Goal: Task Accomplishment & Management: Check status

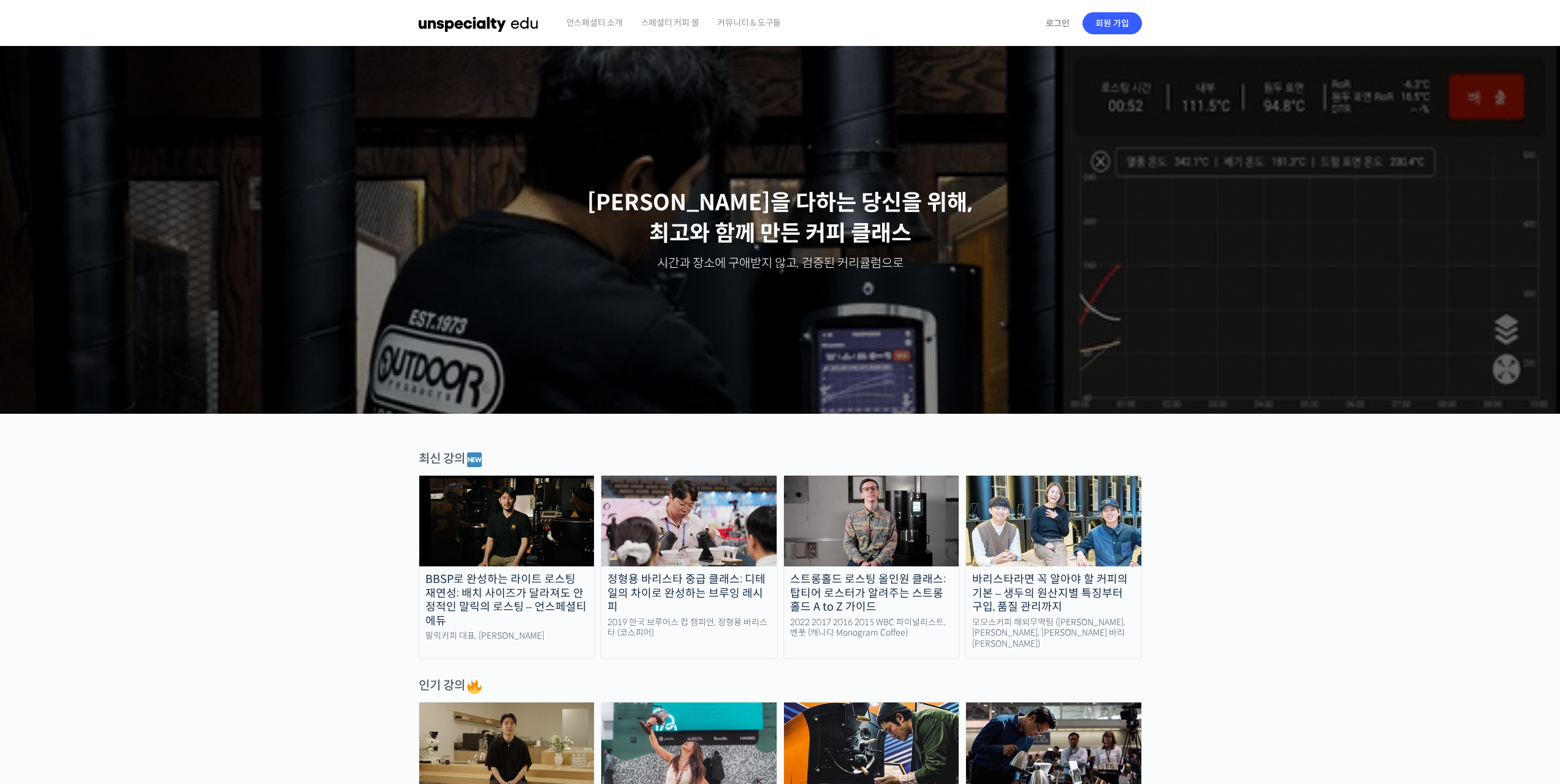
click at [679, 17] on span "스페셜티 커피 몰" at bounding box center [670, 23] width 58 height 47
click at [669, 22] on span "스페셜티 커피 몰" at bounding box center [670, 23] width 58 height 47
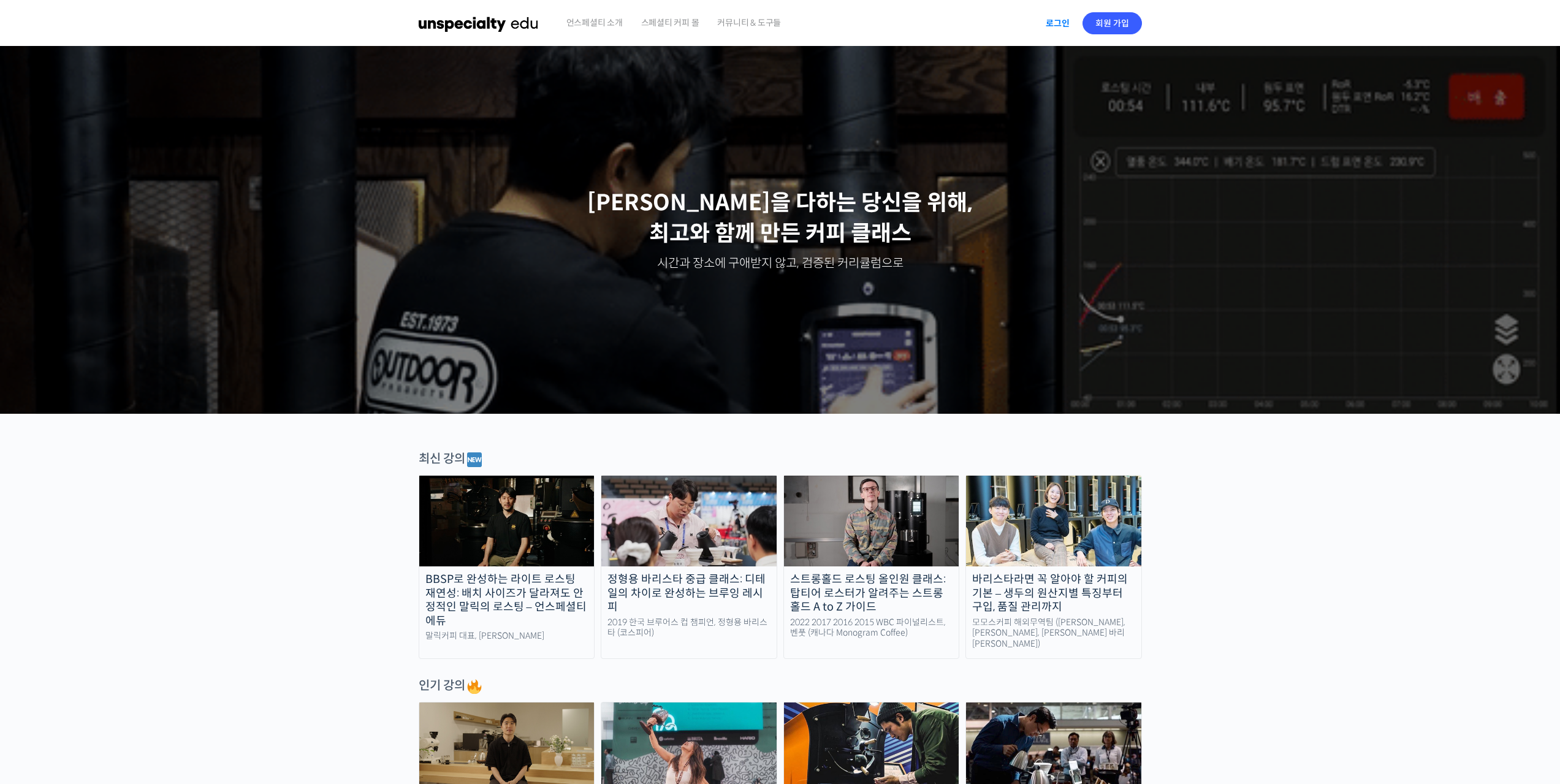
click at [1053, 23] on link "로그인" at bounding box center [1057, 23] width 39 height 28
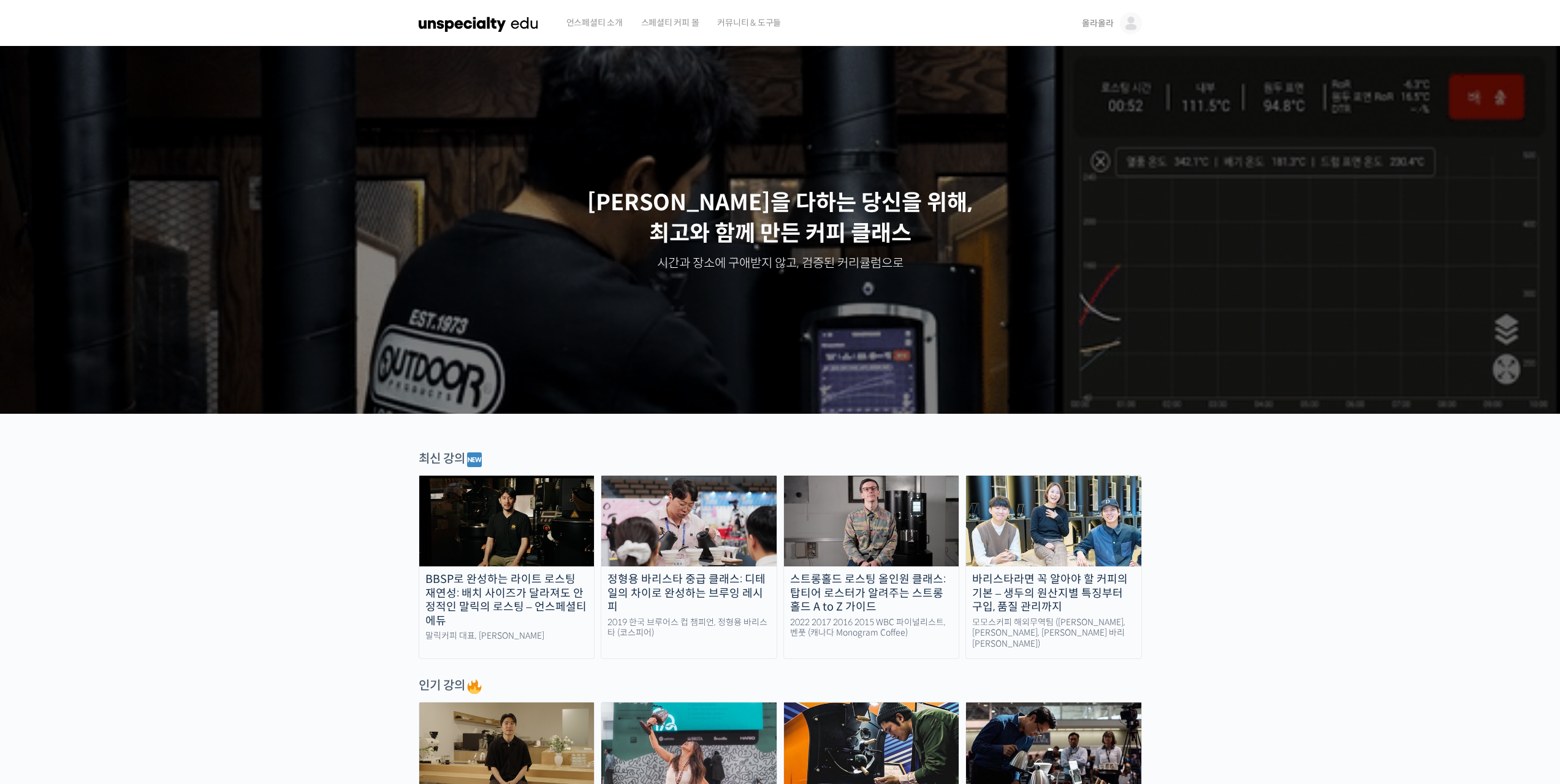
click at [1101, 27] on span "올라올라" at bounding box center [1097, 23] width 31 height 11
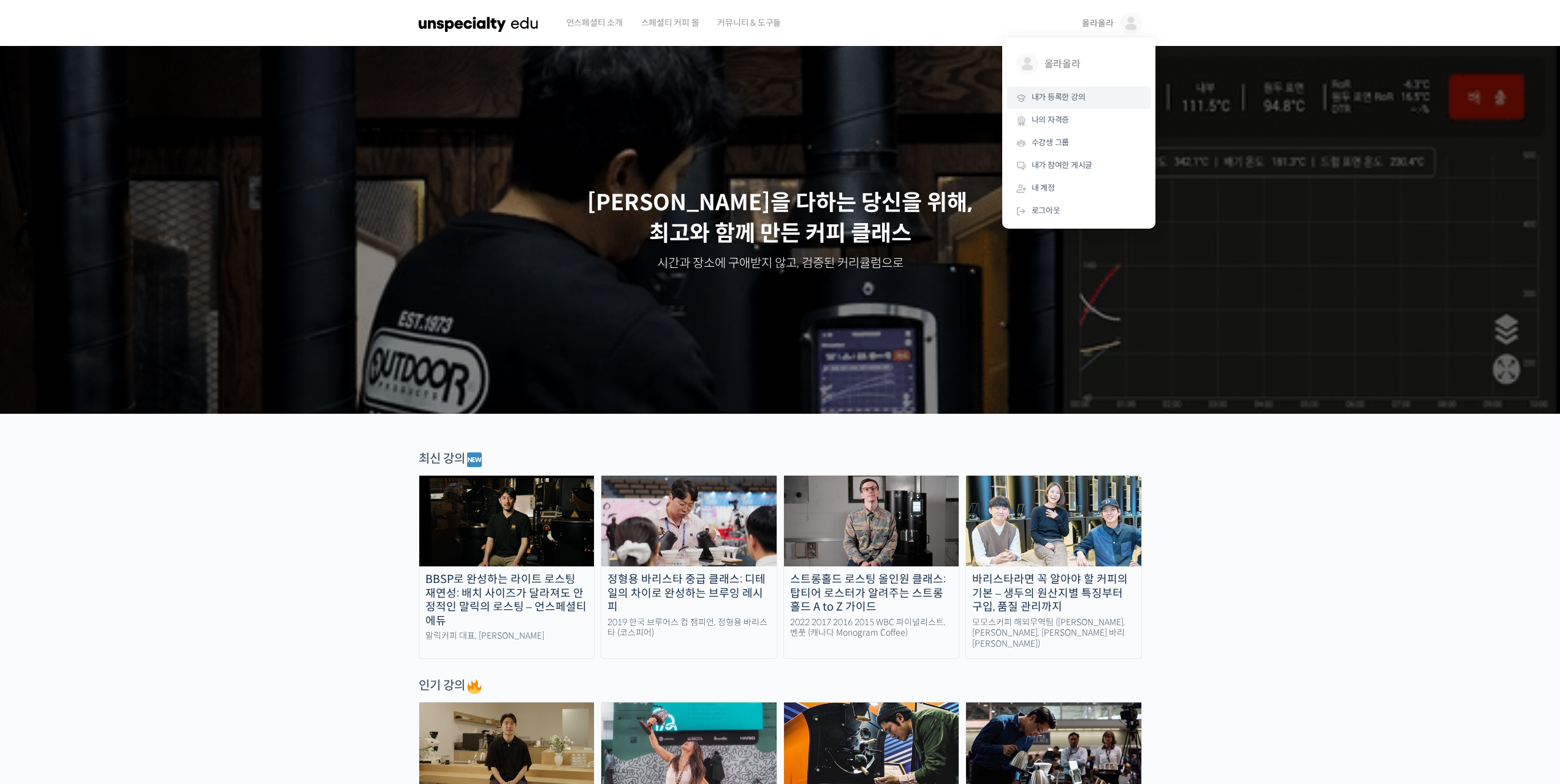
click at [1078, 97] on span "내가 등록한 강의" at bounding box center [1058, 96] width 54 height 10
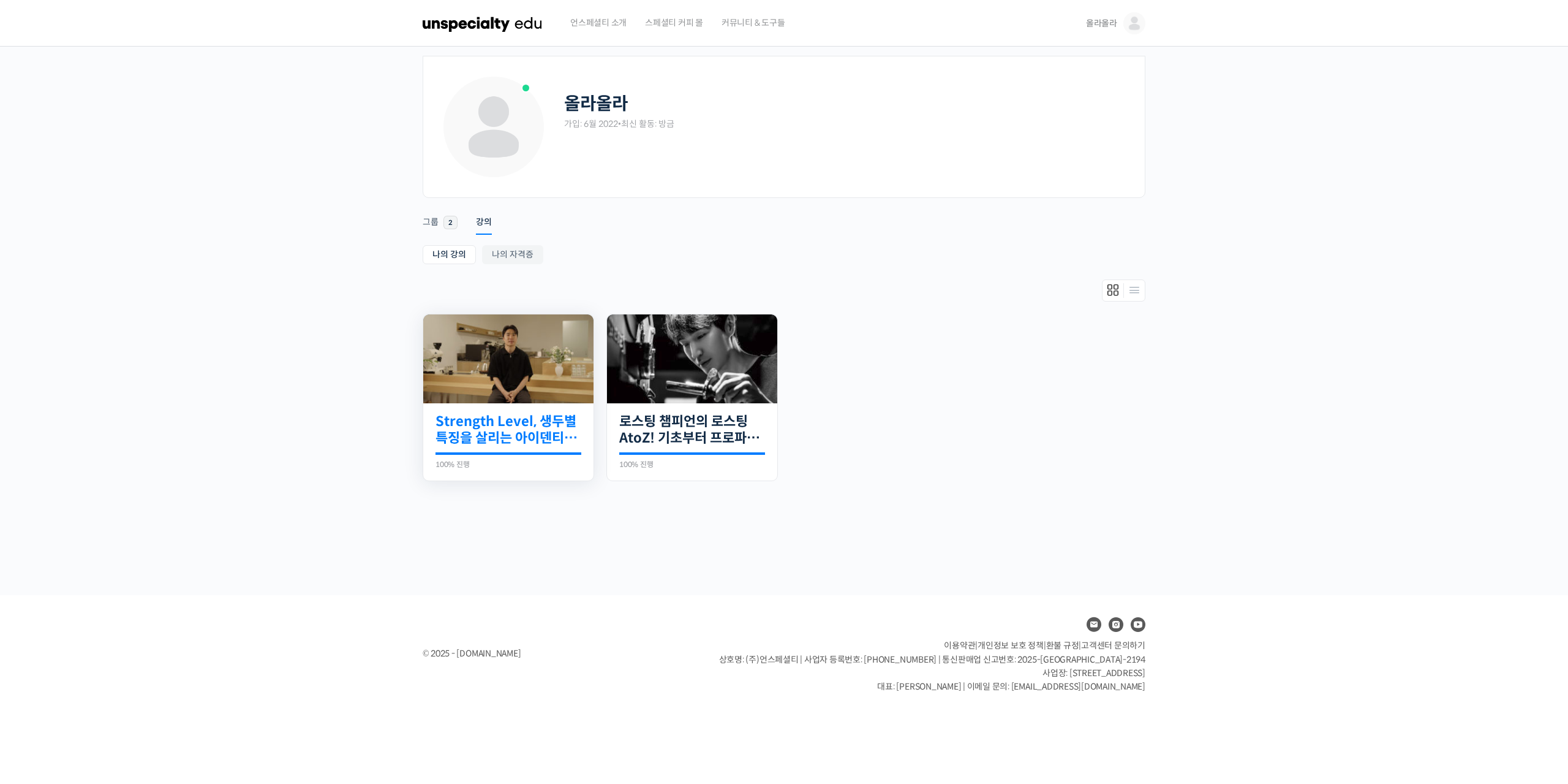
click at [522, 433] on link "Strength Level, 생두별 특징을 살리는 아이덴티티 커피랩 [PERSON_NAME] [PERSON_NAME]의 로스팅 클래스" at bounding box center [508, 430] width 145 height 34
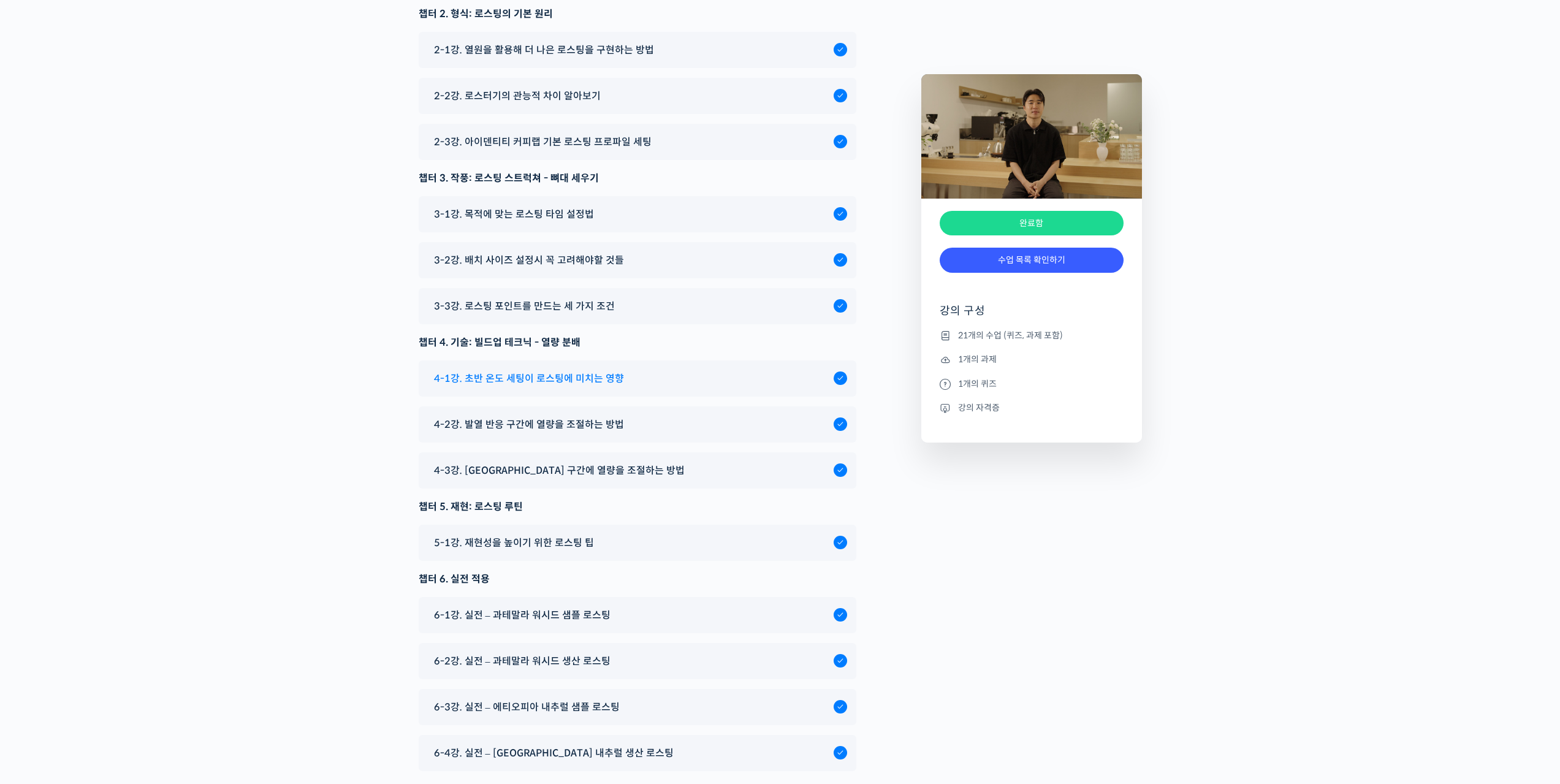
scroll to position [6703, 0]
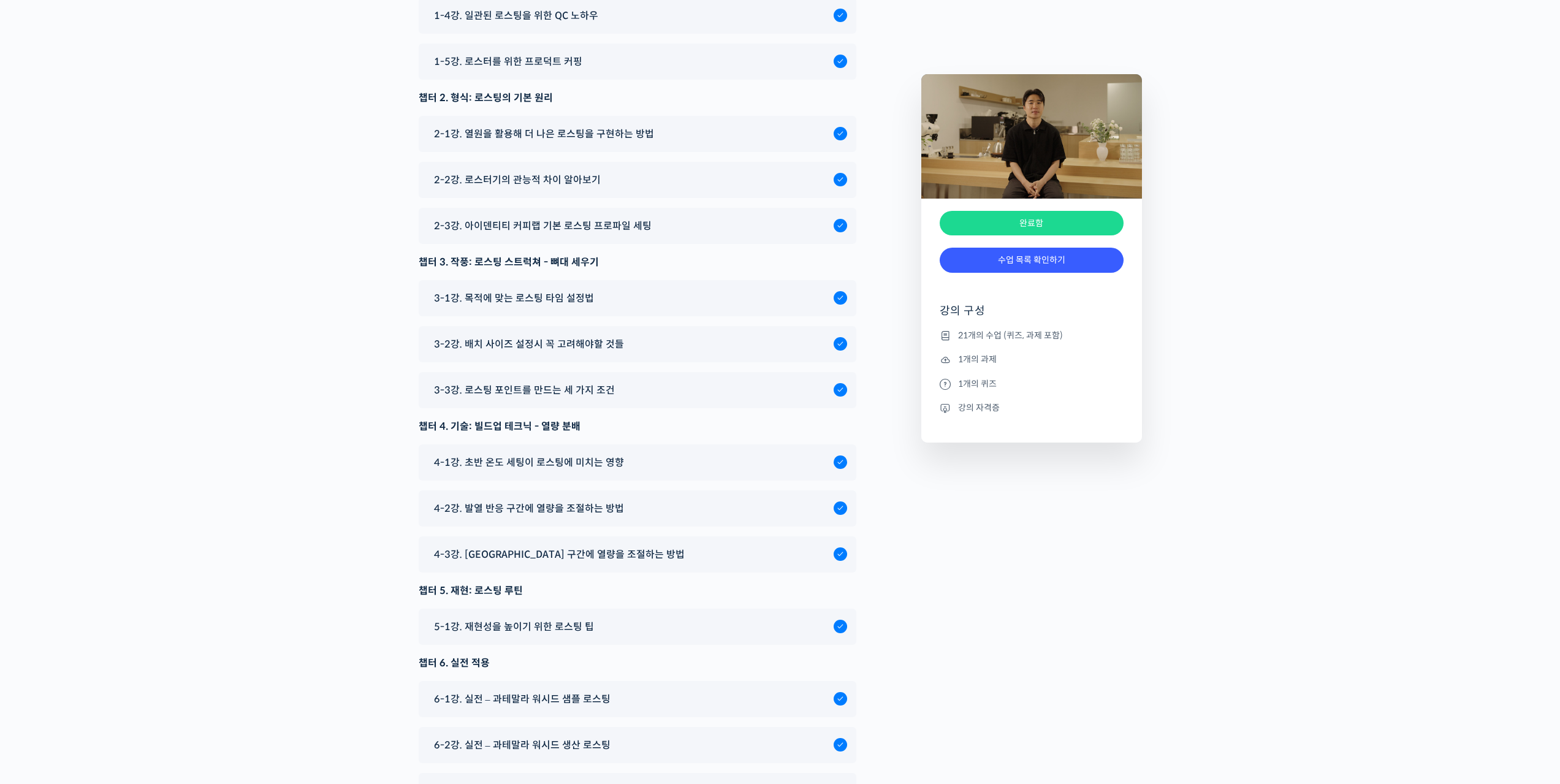
drag, startPoint x: 316, startPoint y: 244, endPoint x: 301, endPoint y: 244, distance: 15.0
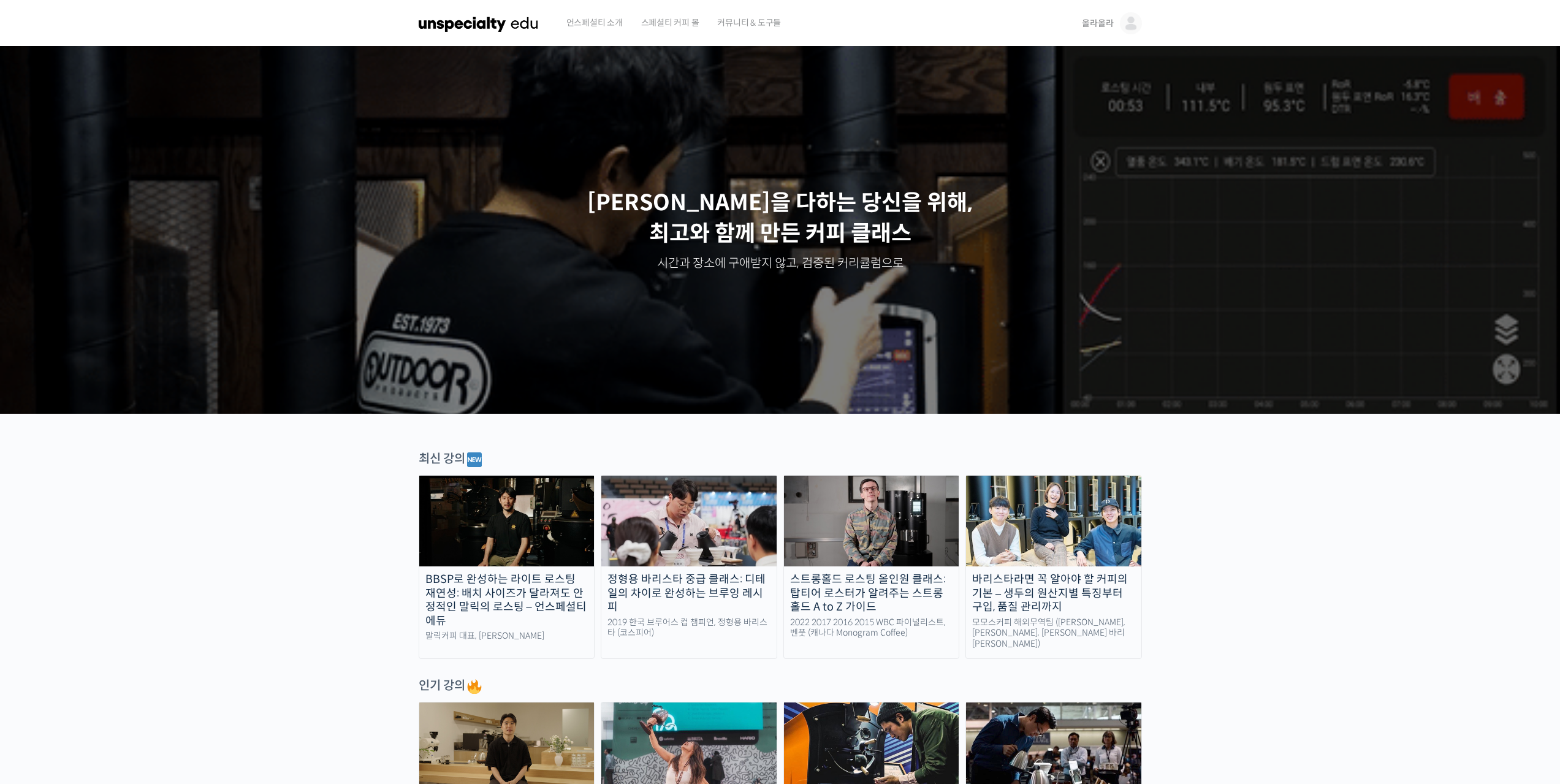
drag, startPoint x: 181, startPoint y: 222, endPoint x: 194, endPoint y: 227, distance: 13.9
